Goal: Task Accomplishment & Management: Manage account settings

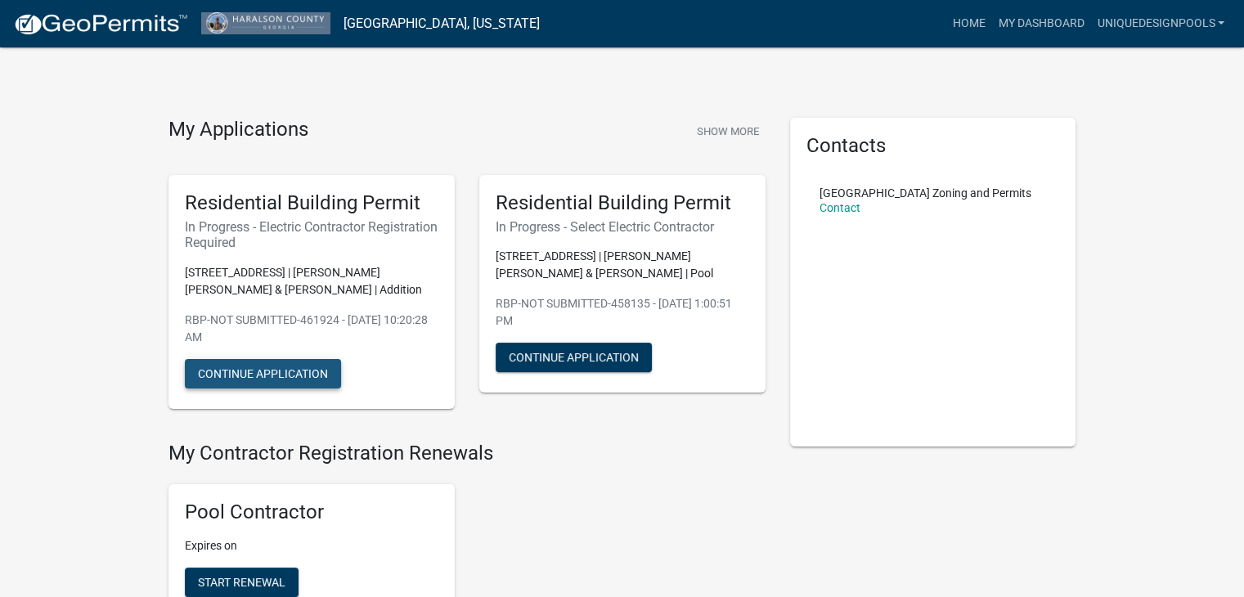
click at [270, 375] on button "Continue Application" at bounding box center [263, 373] width 156 height 29
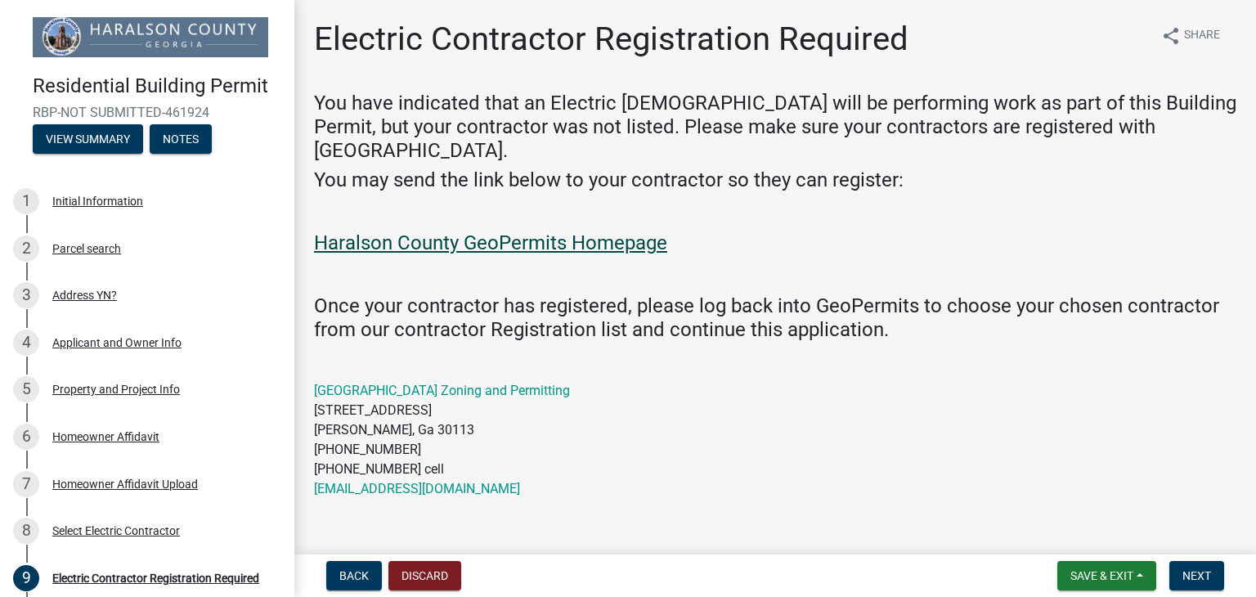
click at [595, 231] on link "Haralson County GeoPermits Homepage" at bounding box center [490, 242] width 353 height 23
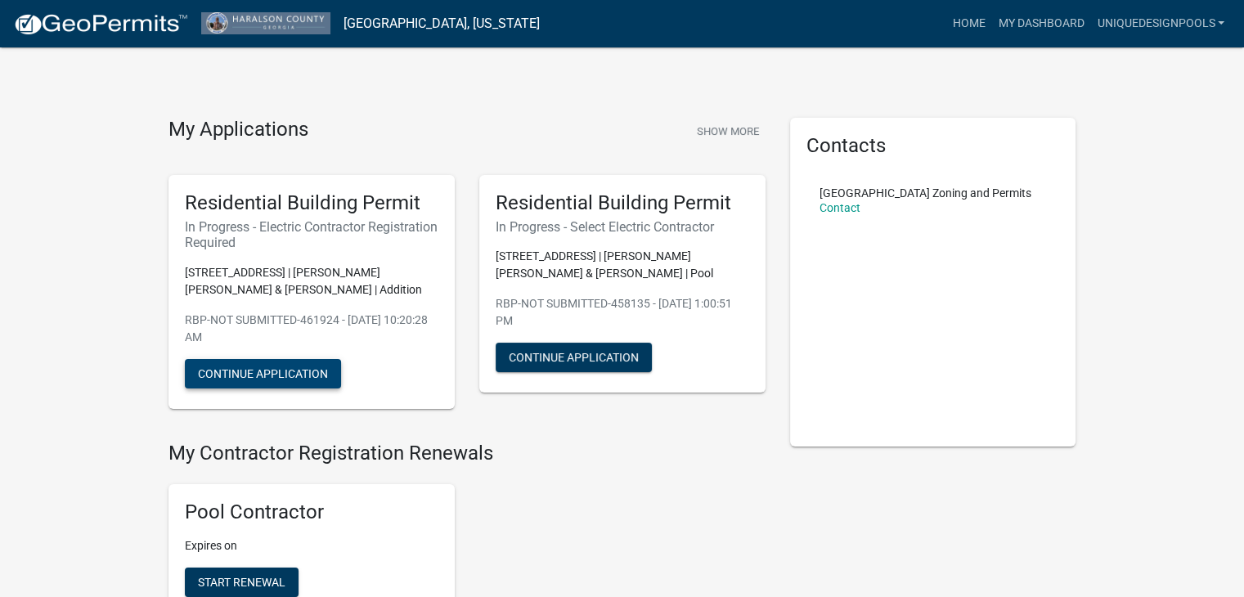
click at [210, 375] on button "Continue Application" at bounding box center [263, 373] width 156 height 29
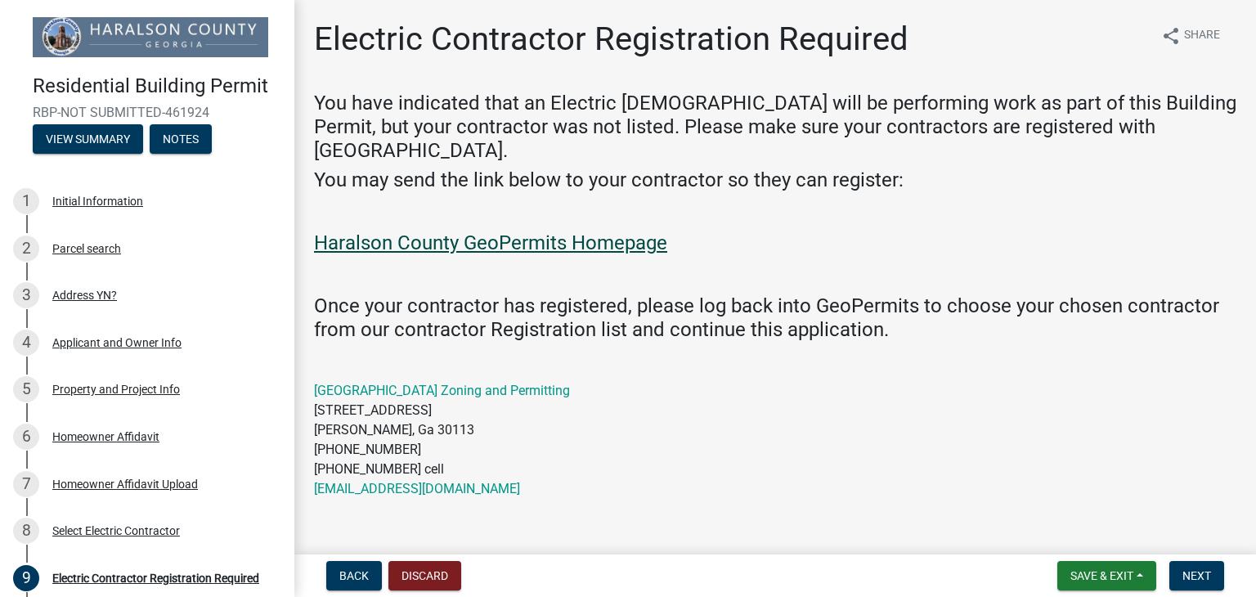
click at [619, 231] on link "Haralson County GeoPermits Homepage" at bounding box center [490, 242] width 353 height 23
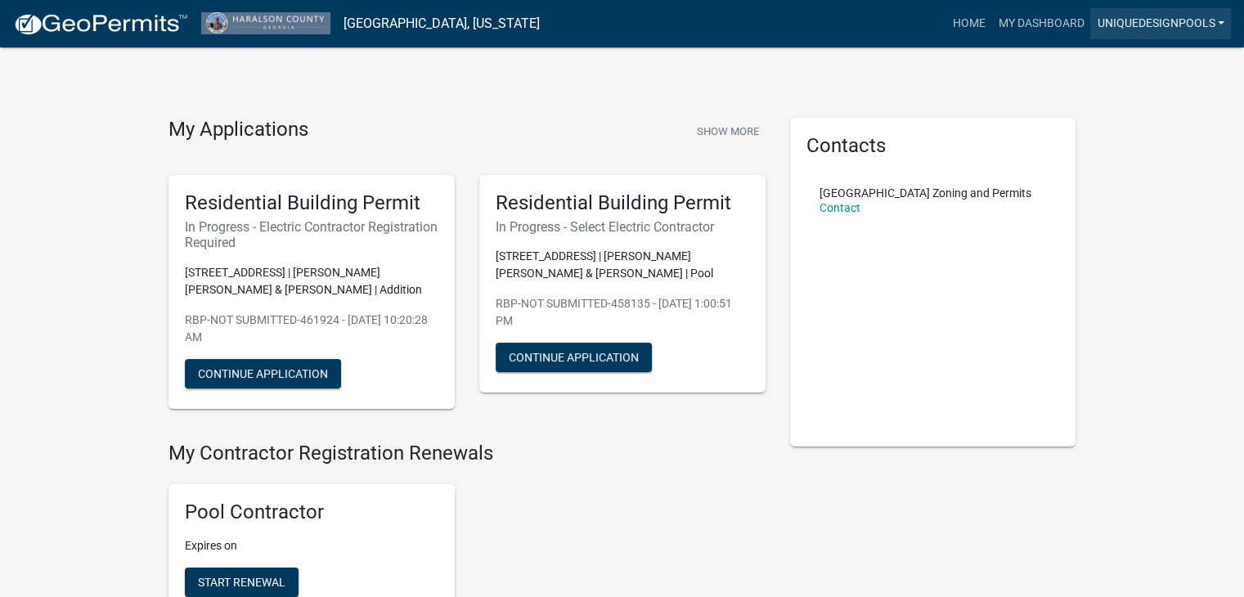
click at [1186, 28] on link "uniquedesignpools" at bounding box center [1160, 23] width 141 height 31
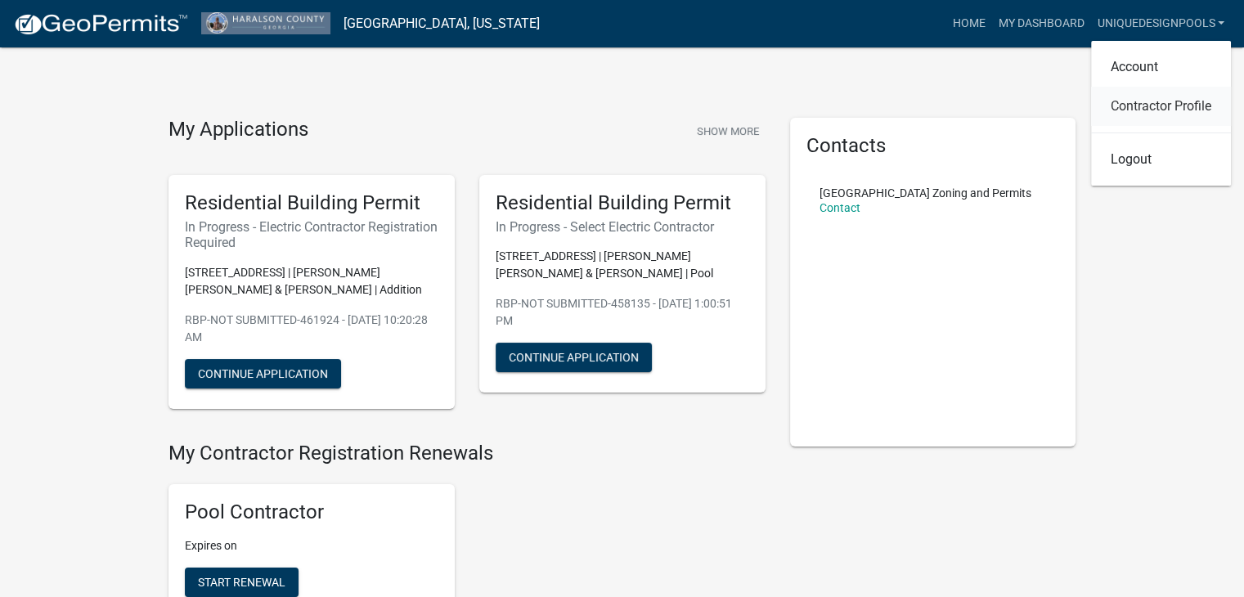
click at [1179, 106] on link "Contractor Profile" at bounding box center [1161, 106] width 140 height 39
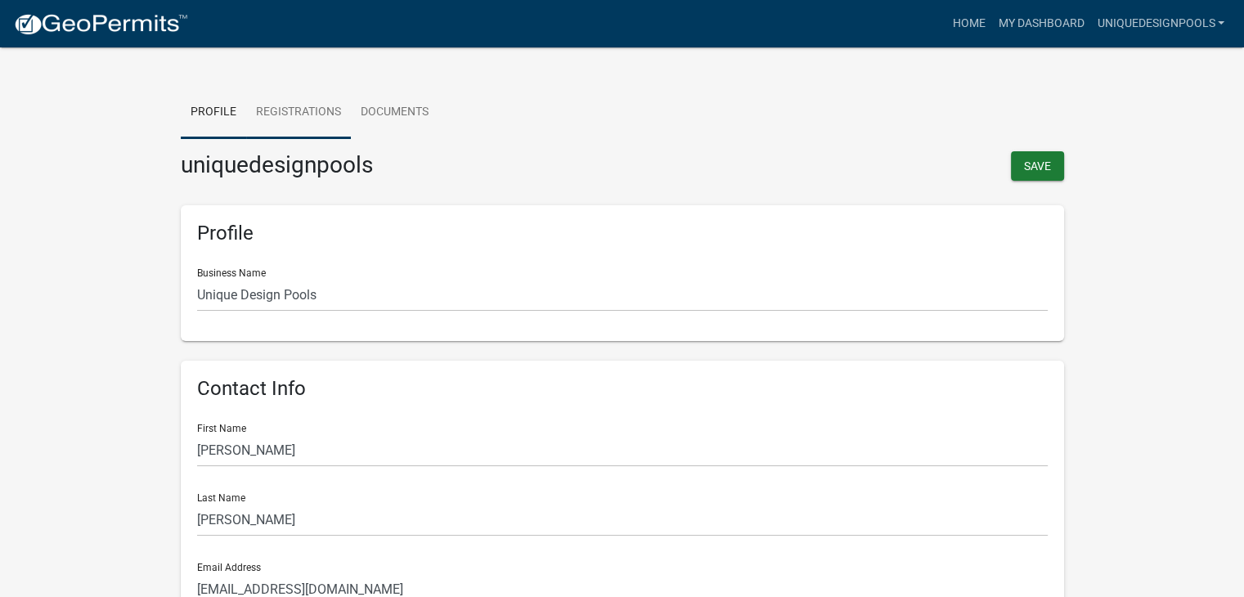
click at [299, 112] on link "Registrations" at bounding box center [298, 113] width 105 height 52
